Goal: Check status: Check status

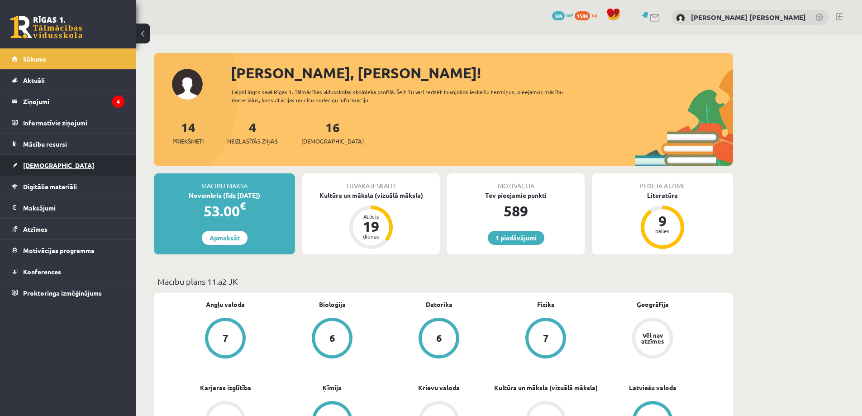
click at [42, 166] on span "[DEMOGRAPHIC_DATA]" at bounding box center [58, 165] width 71 height 8
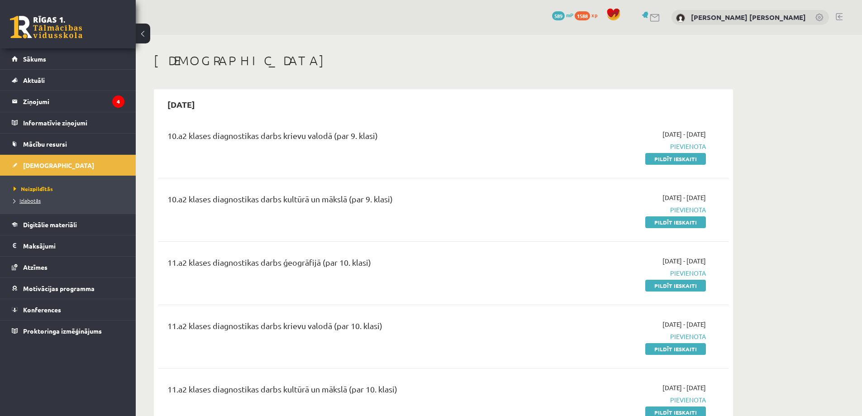
click at [37, 203] on span "Izlabotās" at bounding box center [27, 200] width 27 height 7
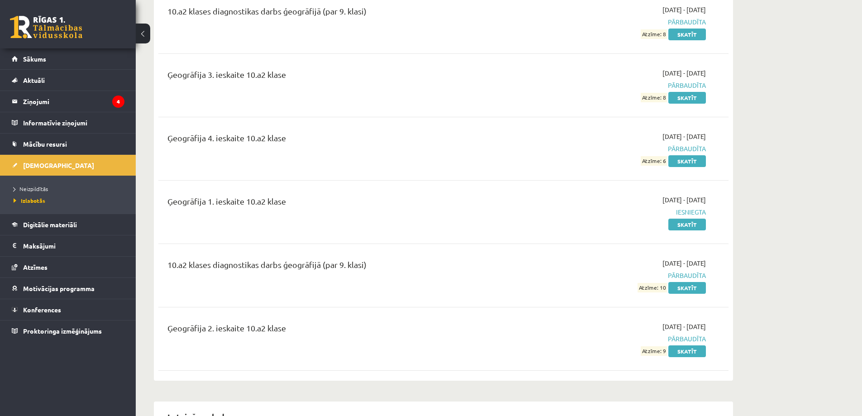
scroll to position [271, 0]
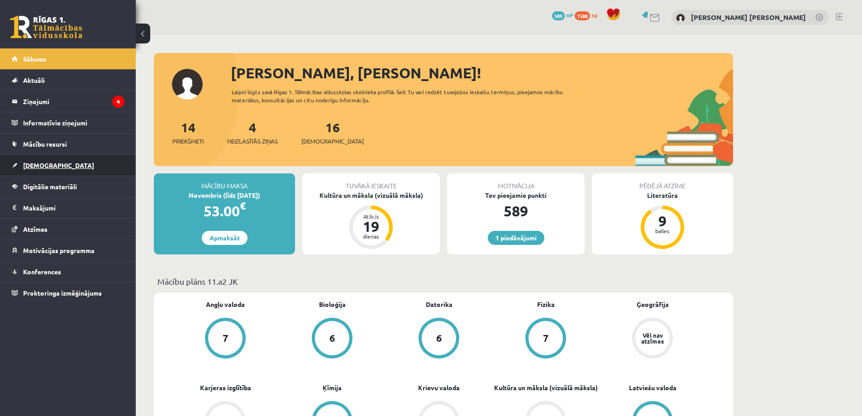
click at [80, 162] on link "[DEMOGRAPHIC_DATA]" at bounding box center [68, 165] width 113 height 21
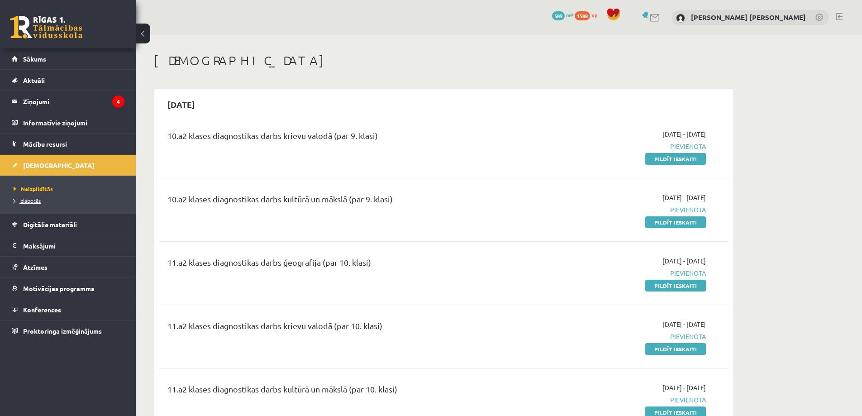
click at [24, 201] on span "Izlabotās" at bounding box center [27, 200] width 27 height 7
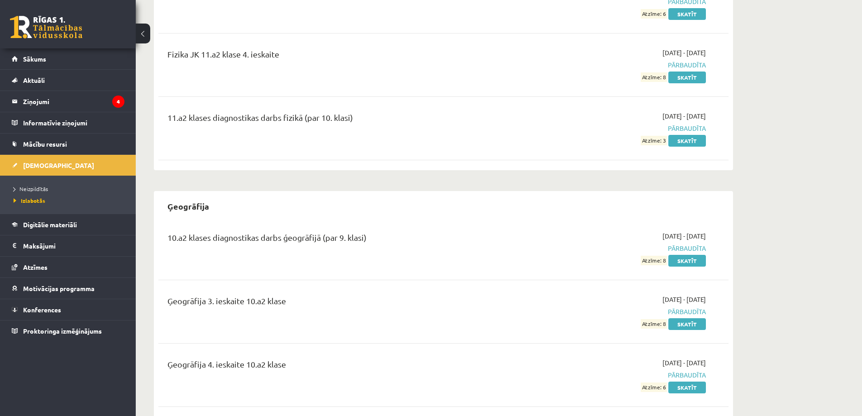
scroll to position [498, 0]
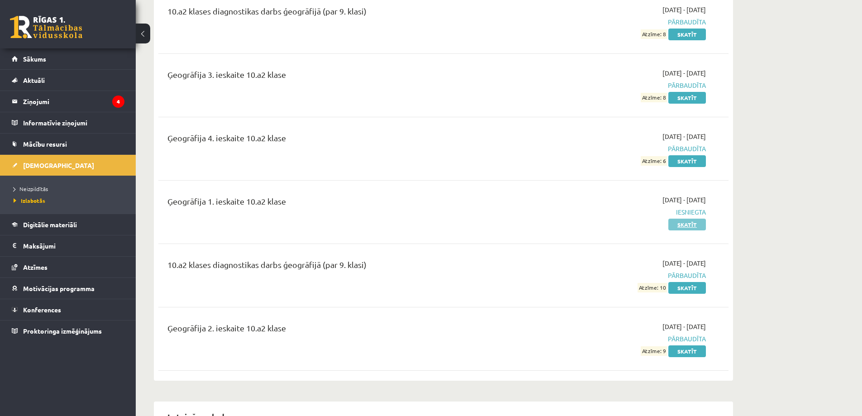
click at [685, 227] on link "Skatīt" at bounding box center [687, 225] width 38 height 12
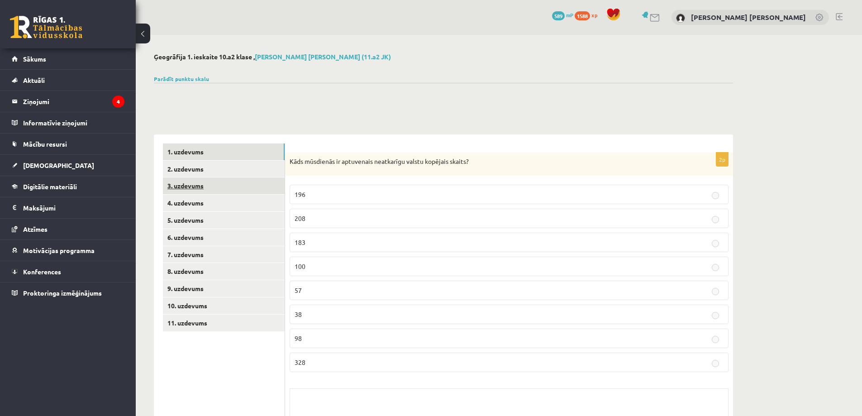
scroll to position [90, 0]
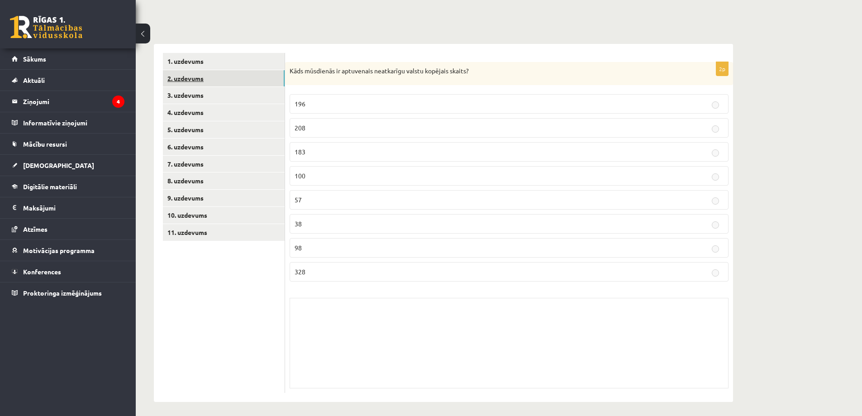
click at [218, 78] on link "2. uzdevums" at bounding box center [224, 78] width 122 height 17
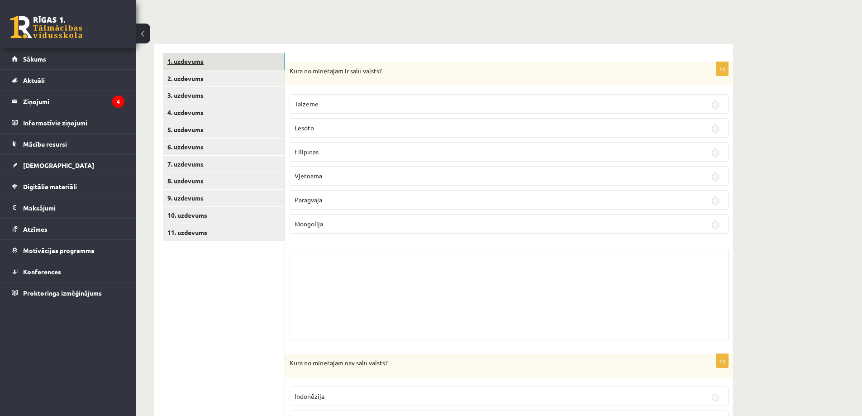
click at [214, 58] on link "1. uzdevums" at bounding box center [224, 61] width 122 height 17
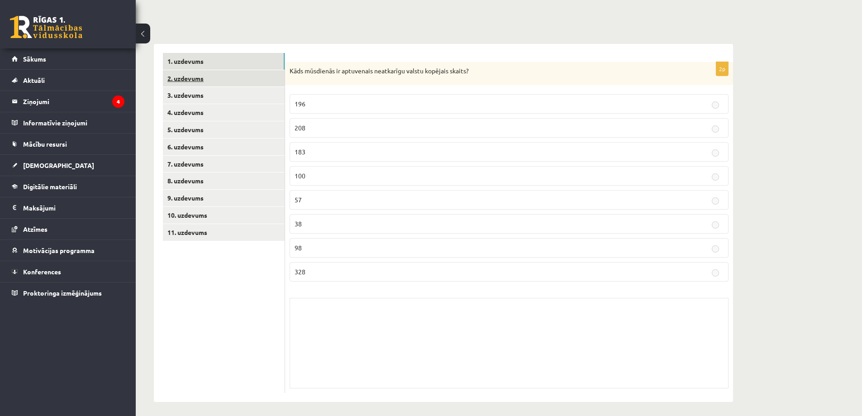
click at [212, 78] on link "2. uzdevums" at bounding box center [224, 78] width 122 height 17
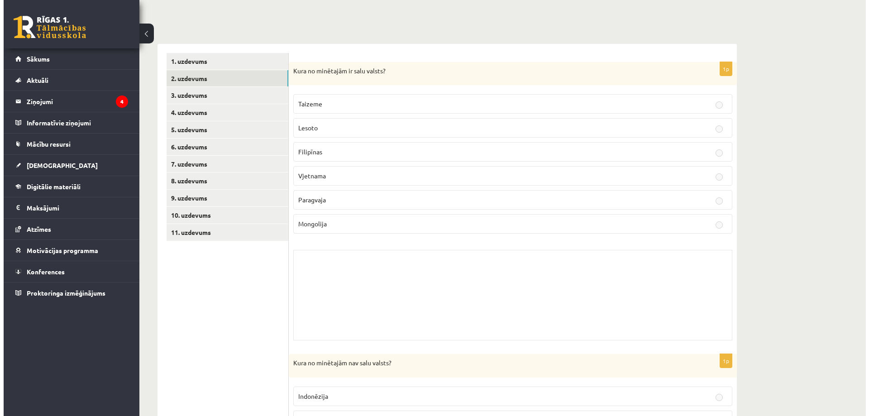
scroll to position [0, 0]
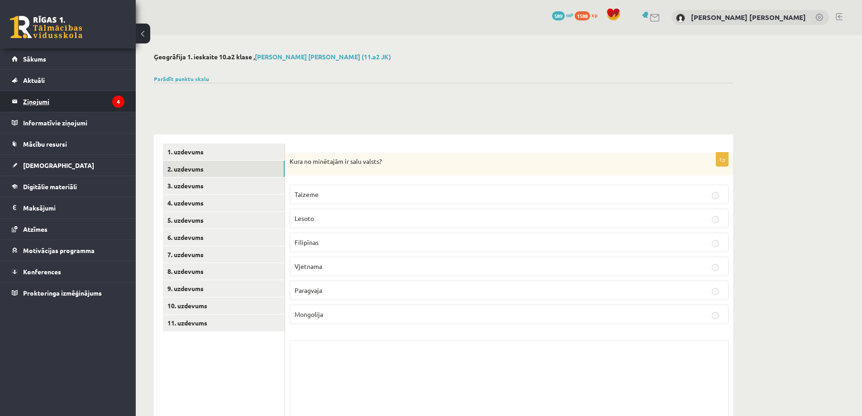
click at [92, 103] on legend "Ziņojumi 4" at bounding box center [73, 101] width 101 height 21
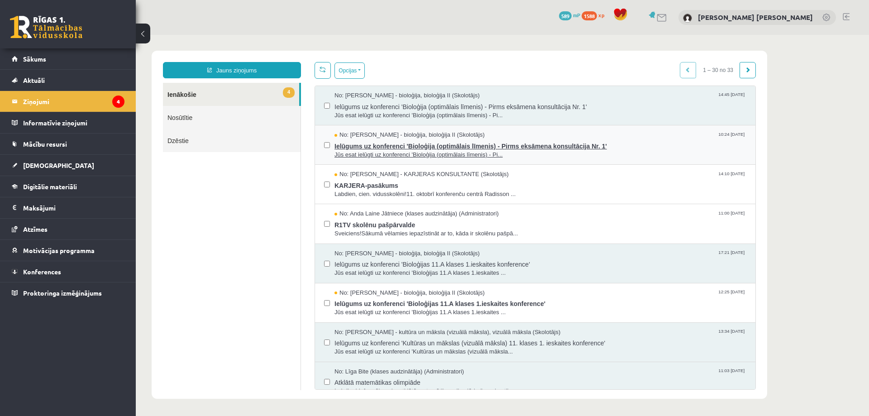
click at [375, 146] on span "Ielūgums uz konferenci 'Bioloģija (optimālais līmenis) - Pirms eksāmena konsult…" at bounding box center [540, 144] width 412 height 11
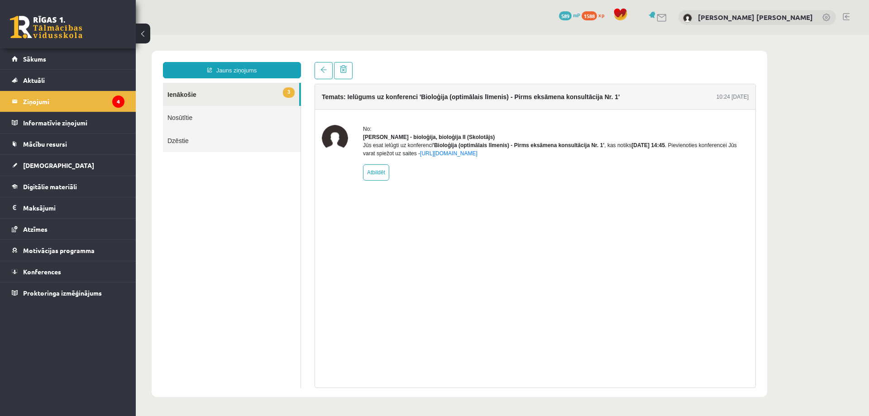
click at [604, 196] on div "No: [PERSON_NAME] - bioloģija, bioloģija II (Skolotājs) Jūs esat ielūgti uz kon…" at bounding box center [535, 152] width 440 height 86
click at [322, 69] on span at bounding box center [323, 70] width 6 height 6
click at [113, 96] on legend "Ziņojumi 4" at bounding box center [73, 101] width 101 height 21
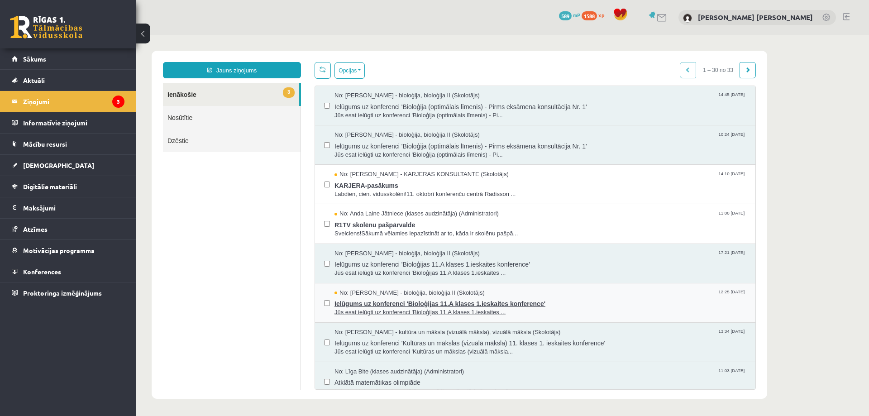
click at [425, 306] on span "Ielūgums uz konferenci 'Bioloģijas 11.A klases 1.ieskaites konference'" at bounding box center [540, 302] width 412 height 11
